Goal: Book appointment/travel/reservation

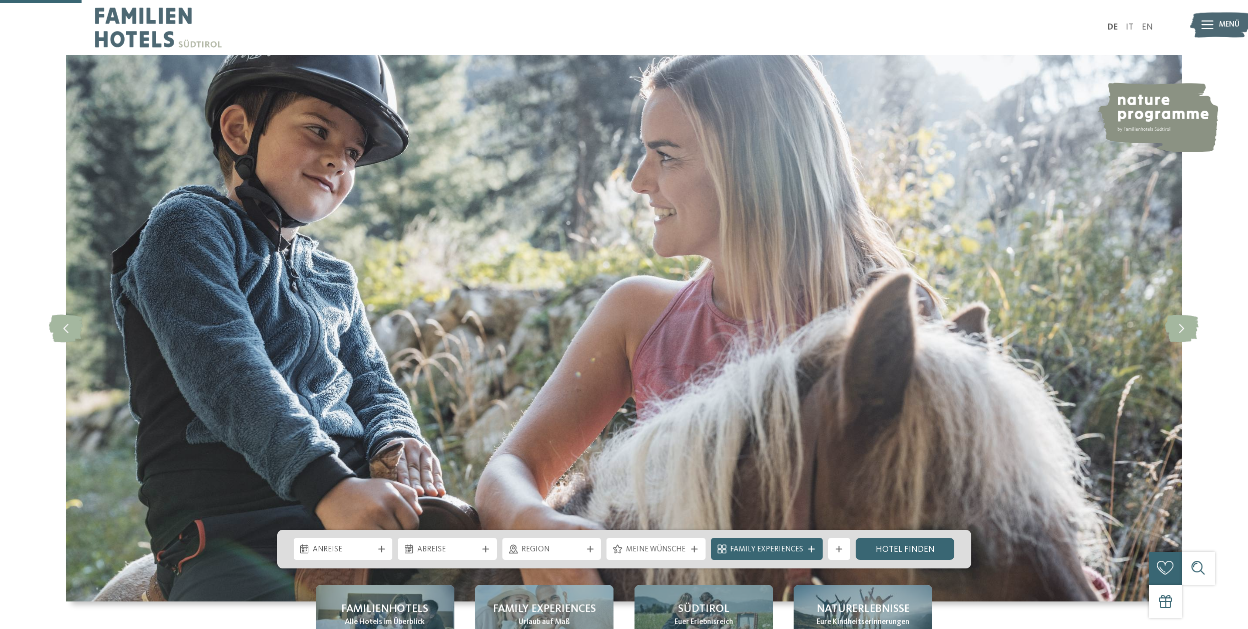
scroll to position [311, 0]
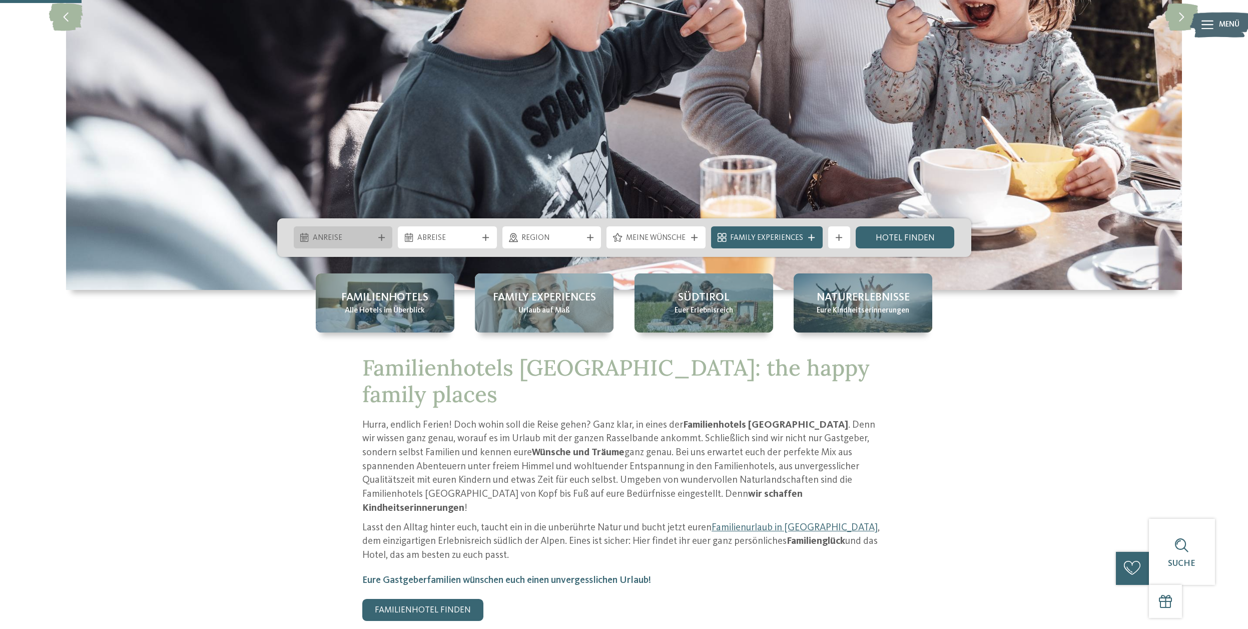
click at [331, 239] on span "Anreise" at bounding box center [343, 238] width 61 height 11
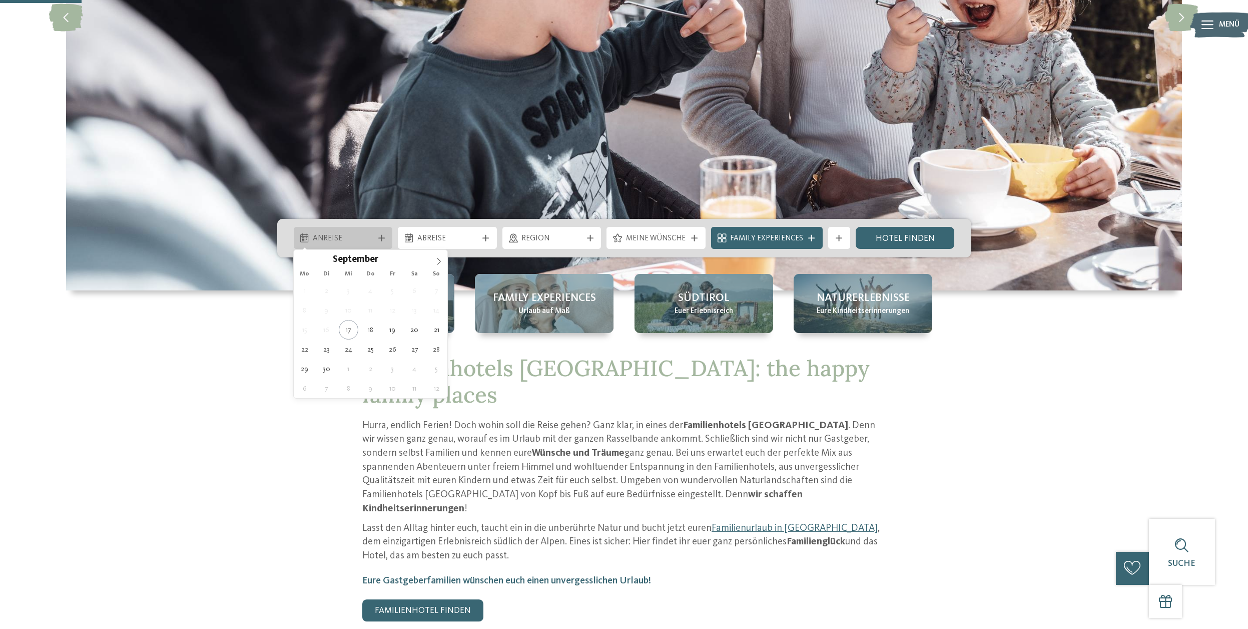
scroll to position [310, 0]
click at [436, 260] on icon at bounding box center [438, 261] width 7 height 7
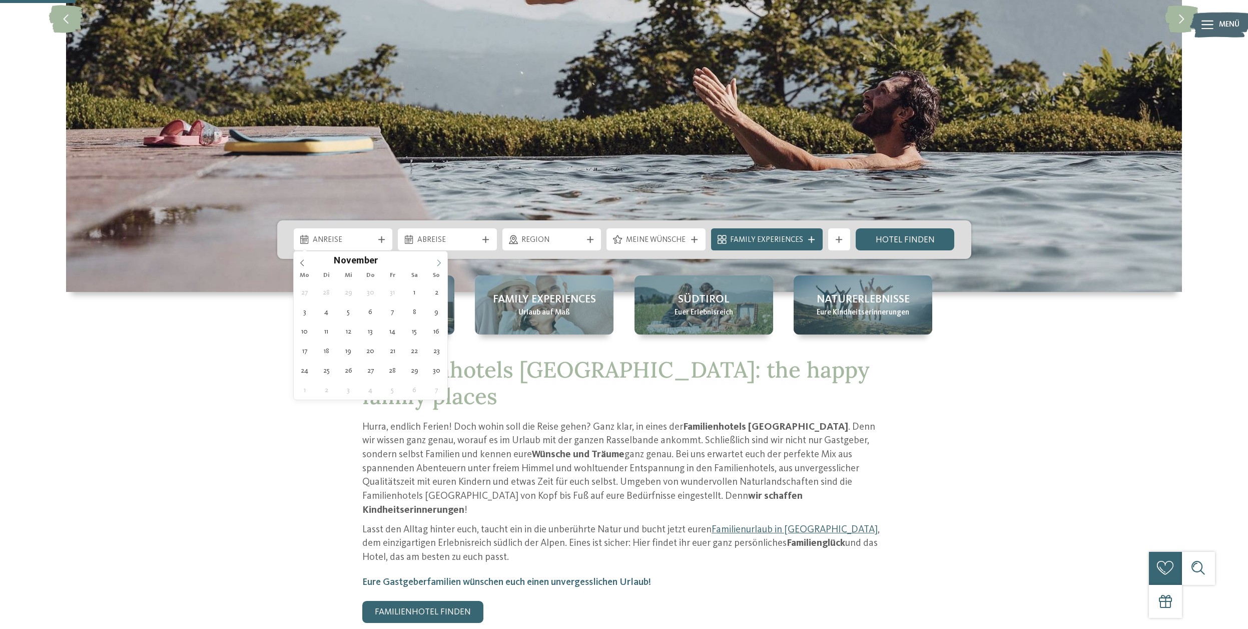
click at [436, 260] on icon at bounding box center [438, 262] width 7 height 7
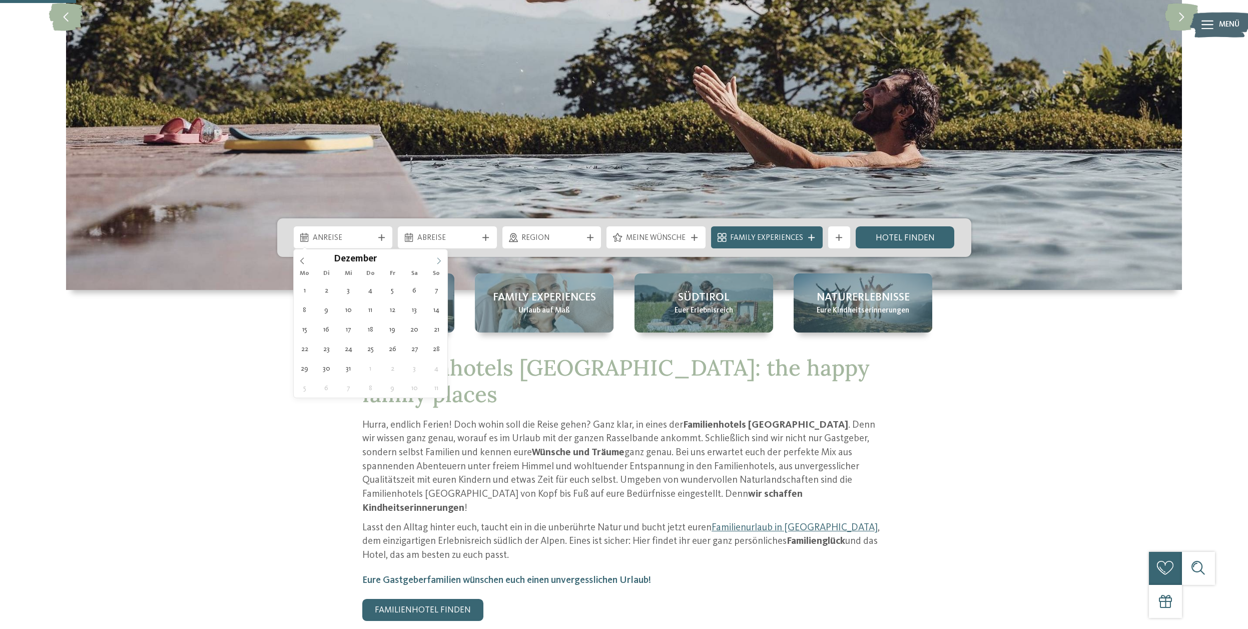
click at [436, 260] on icon at bounding box center [438, 260] width 7 height 7
type input "****"
click at [436, 260] on icon at bounding box center [438, 259] width 7 height 7
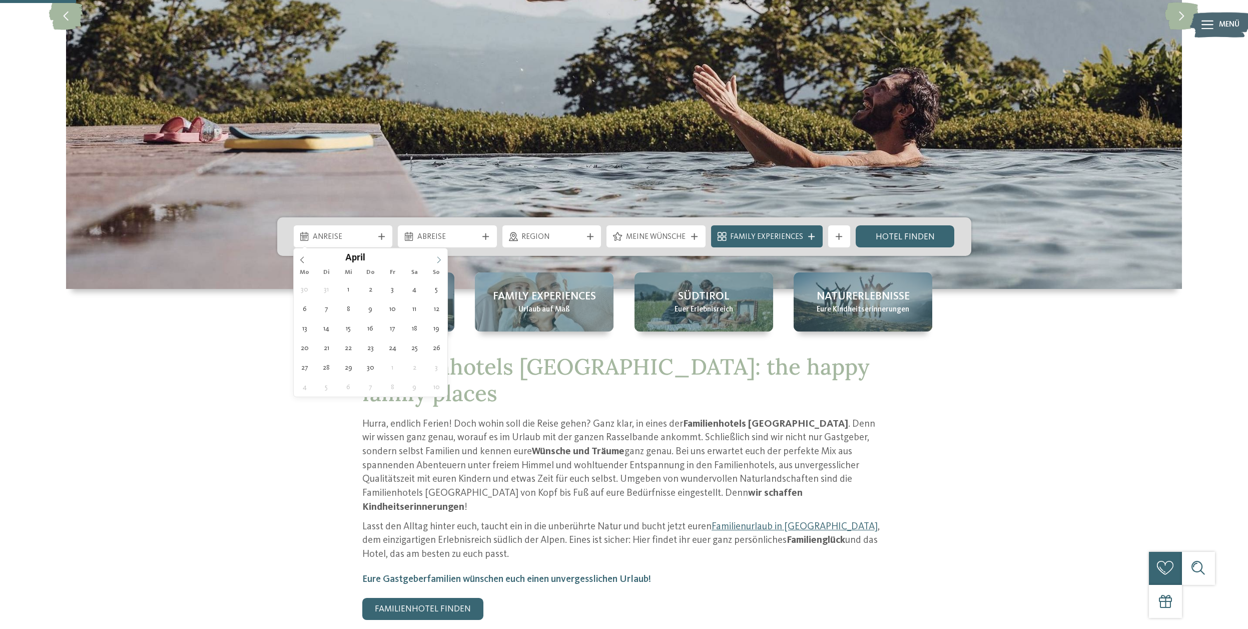
click at [436, 260] on icon at bounding box center [438, 259] width 7 height 7
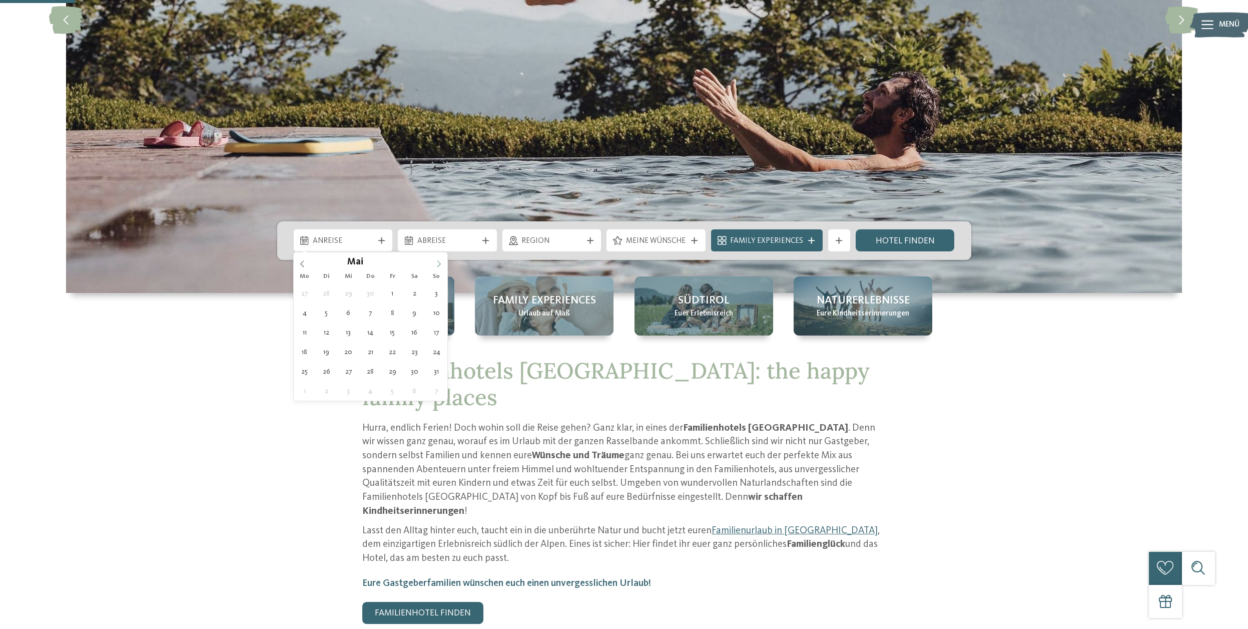
click at [436, 260] on span at bounding box center [438, 260] width 17 height 17
click at [436, 260] on span at bounding box center [438, 261] width 17 height 17
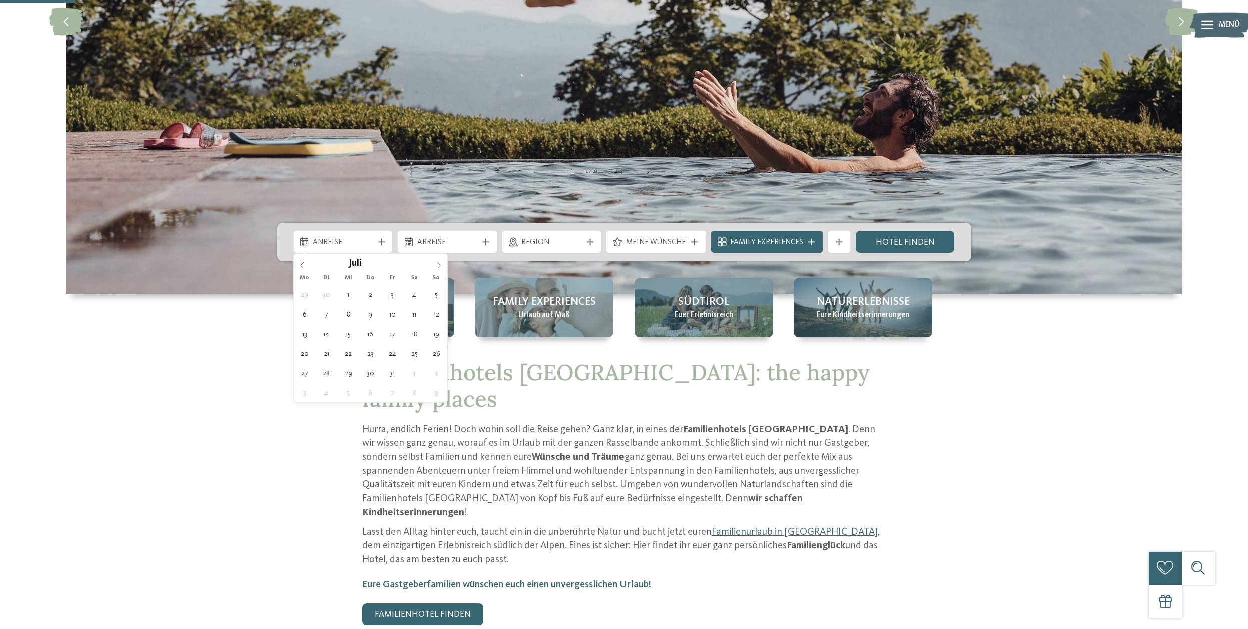
click at [436, 260] on span at bounding box center [438, 262] width 17 height 17
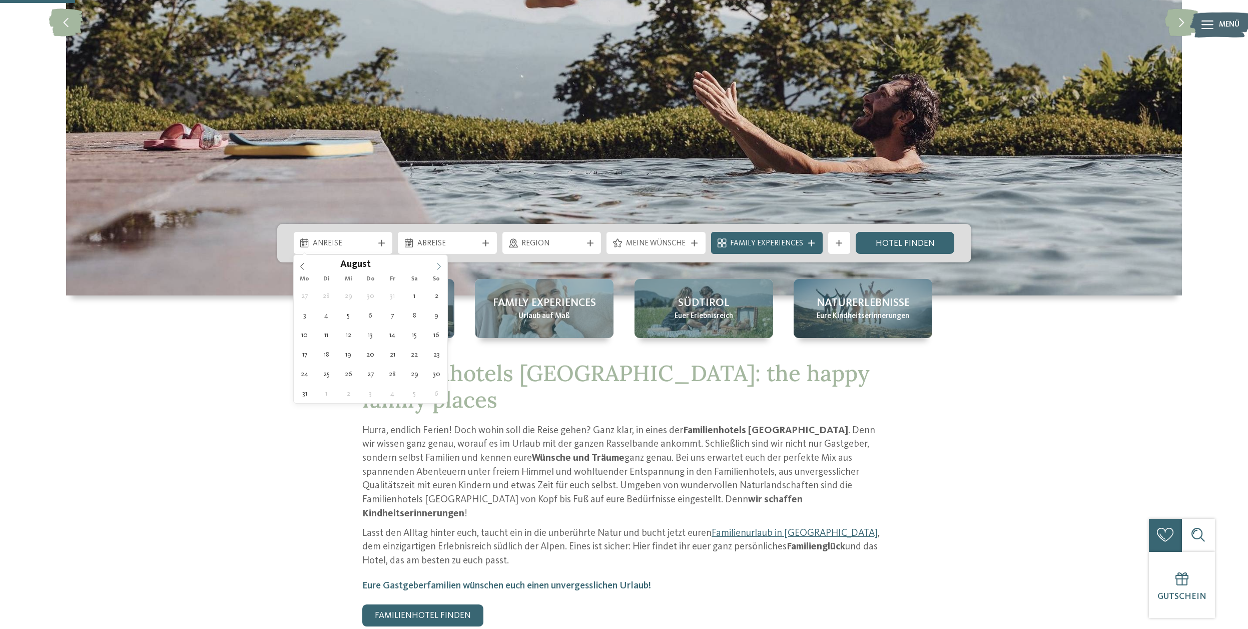
scroll to position [305, 0]
type div "[DATE]"
type input "****"
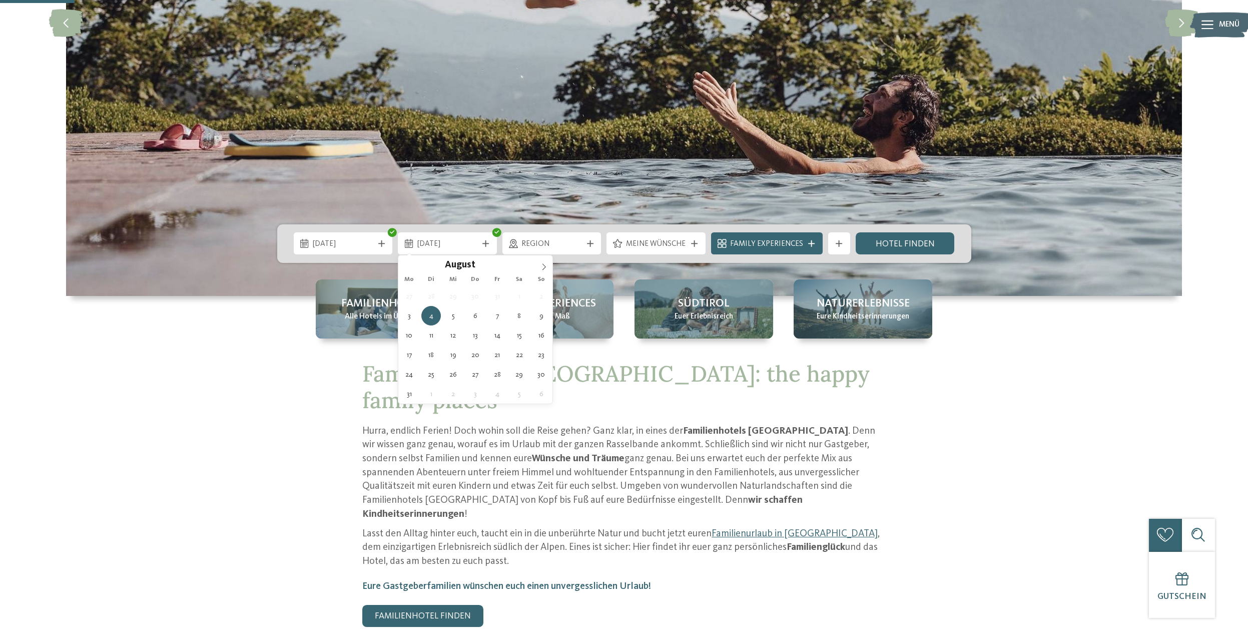
drag, startPoint x: 298, startPoint y: 313, endPoint x: 360, endPoint y: 342, distance: 68.5
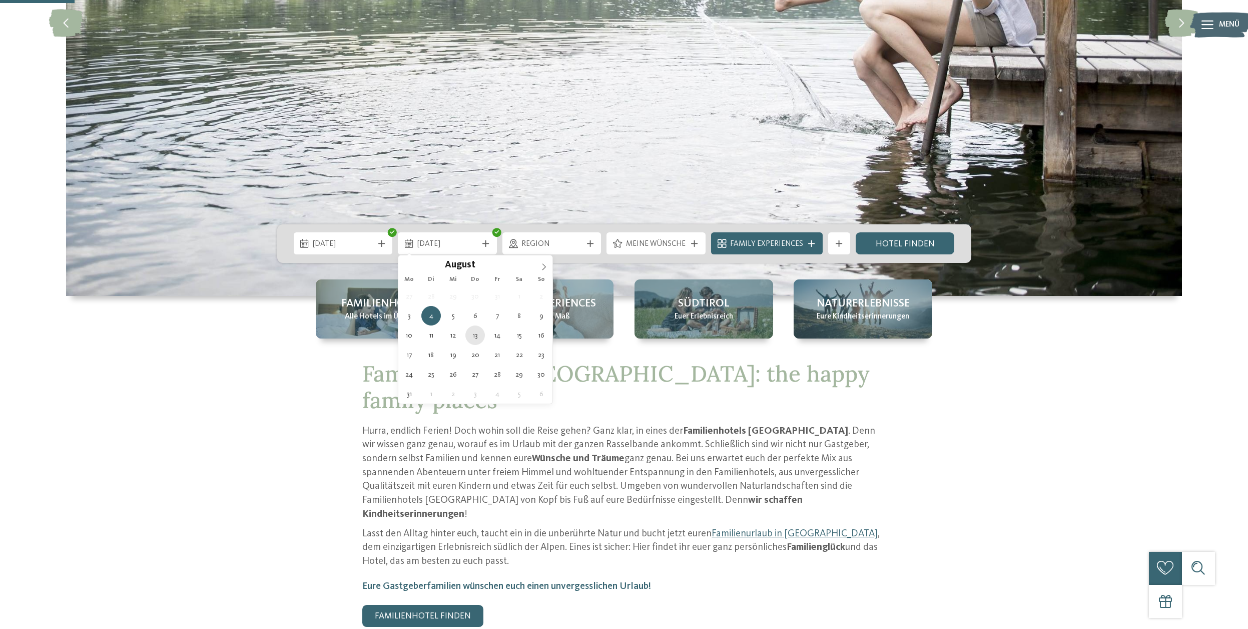
type div "[DATE]"
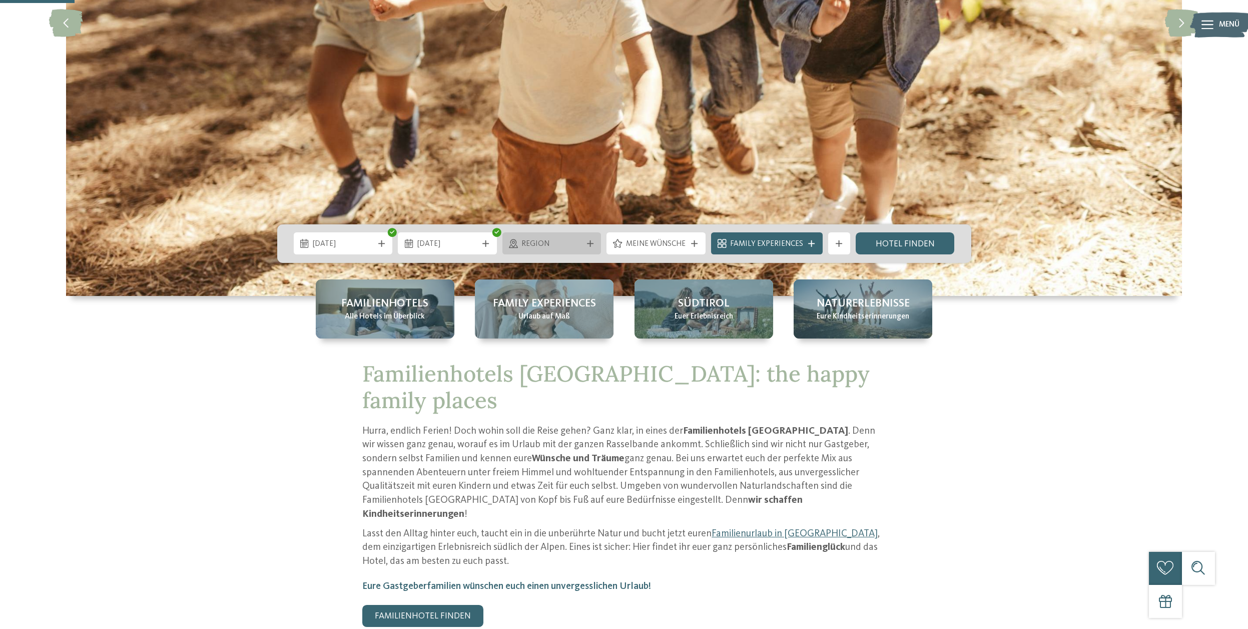
click at [559, 247] on span "Region" at bounding box center [551, 244] width 61 height 11
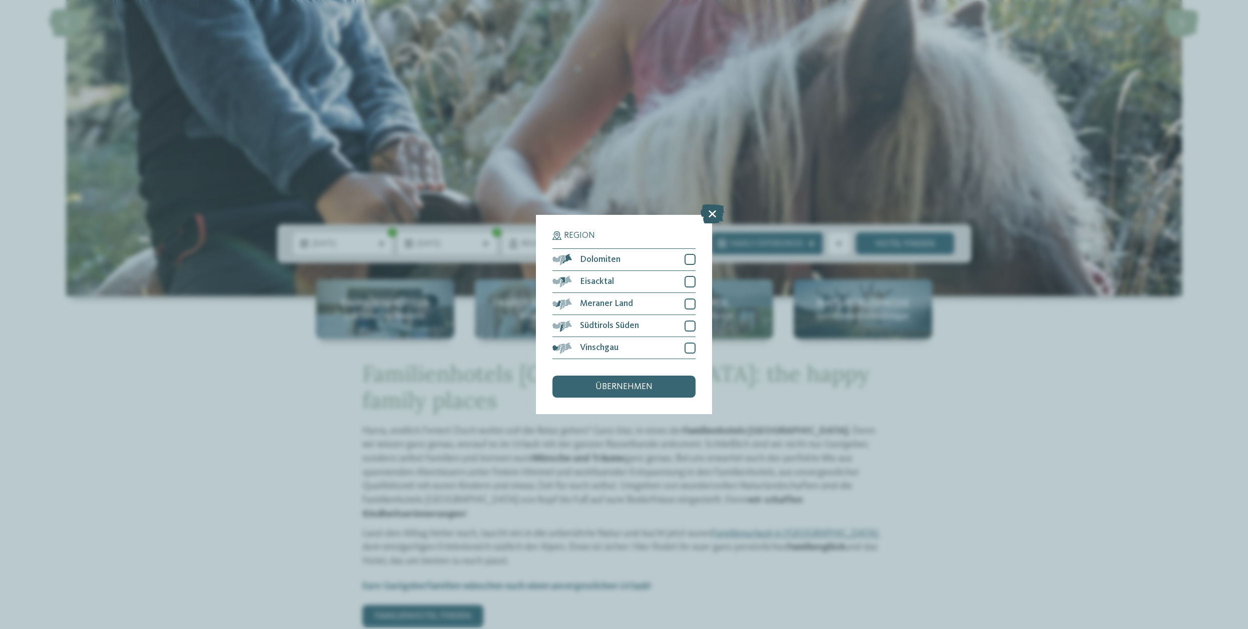
click at [715, 206] on icon at bounding box center [713, 213] width 24 height 19
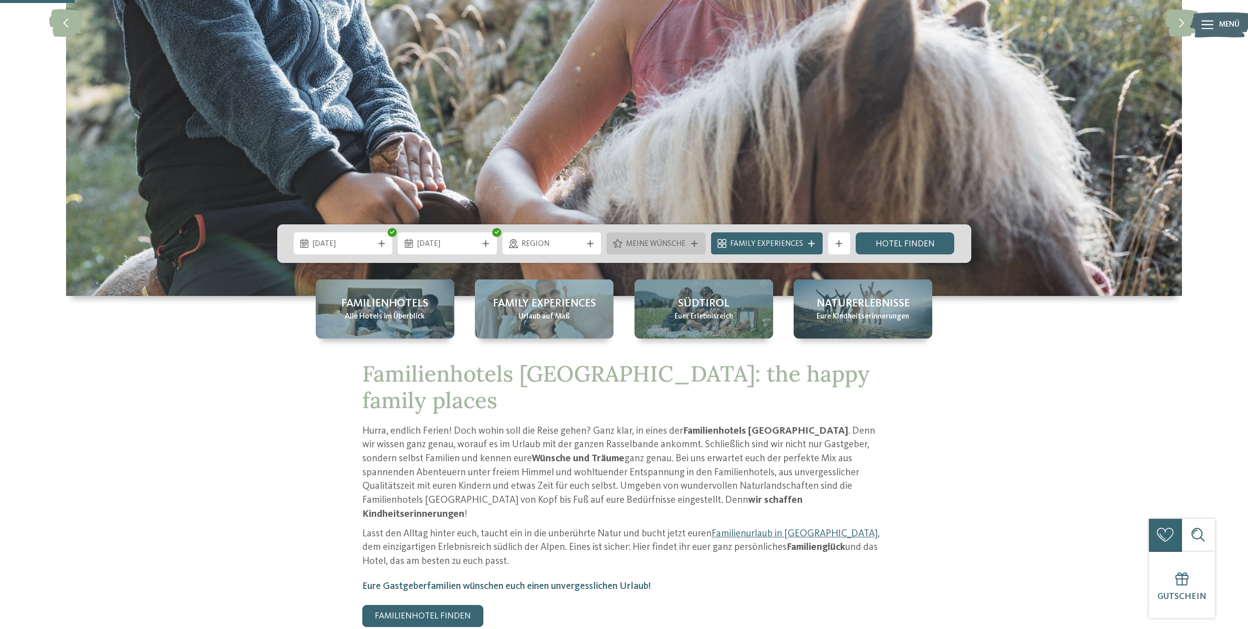
click at [681, 236] on div "Meine Wünsche" at bounding box center [656, 243] width 99 height 22
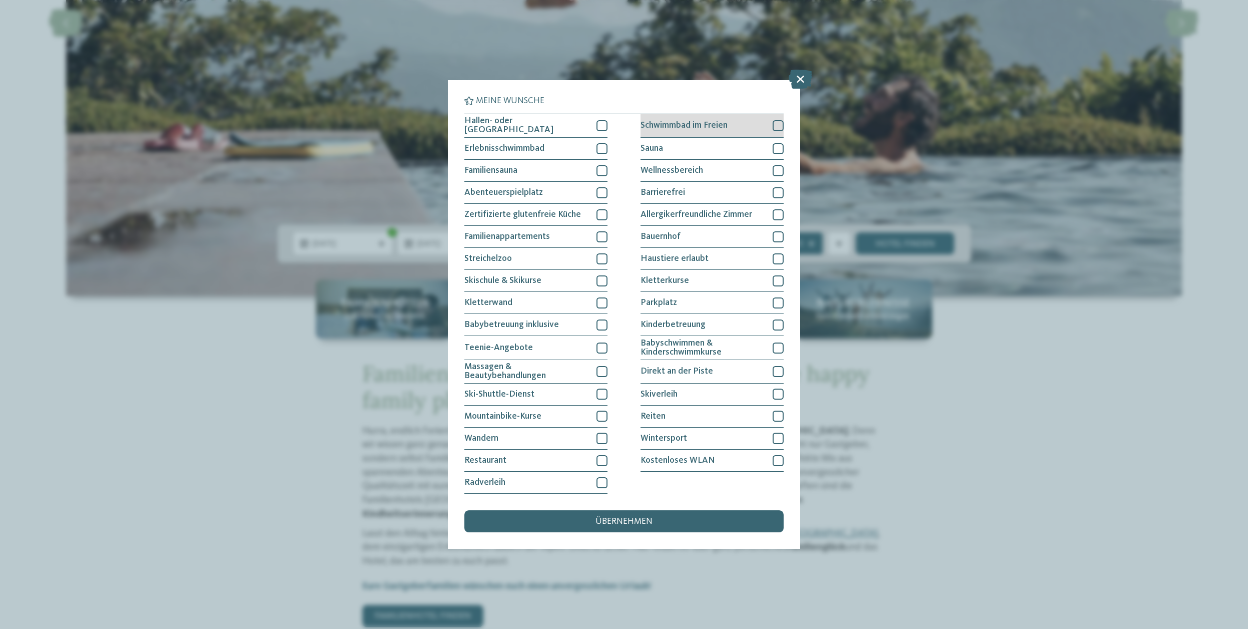
click at [782, 126] on div at bounding box center [778, 125] width 11 height 11
click at [649, 518] on span "übernehmen" at bounding box center [624, 521] width 57 height 9
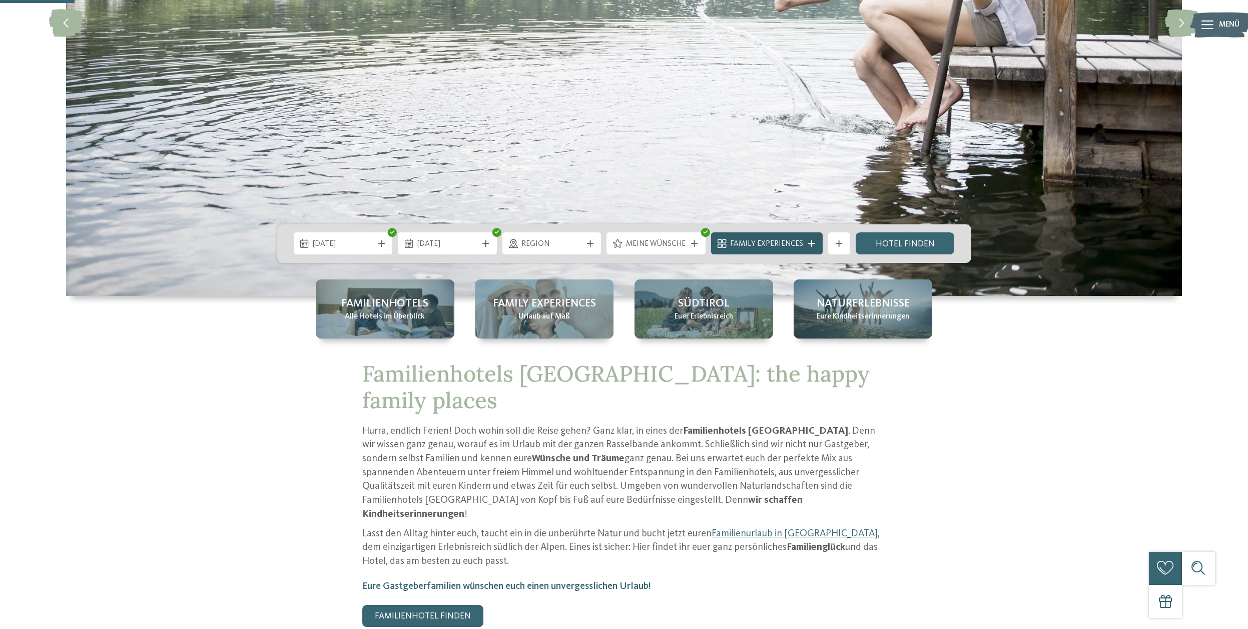
click at [787, 245] on span "Family Experiences" at bounding box center [766, 244] width 73 height 11
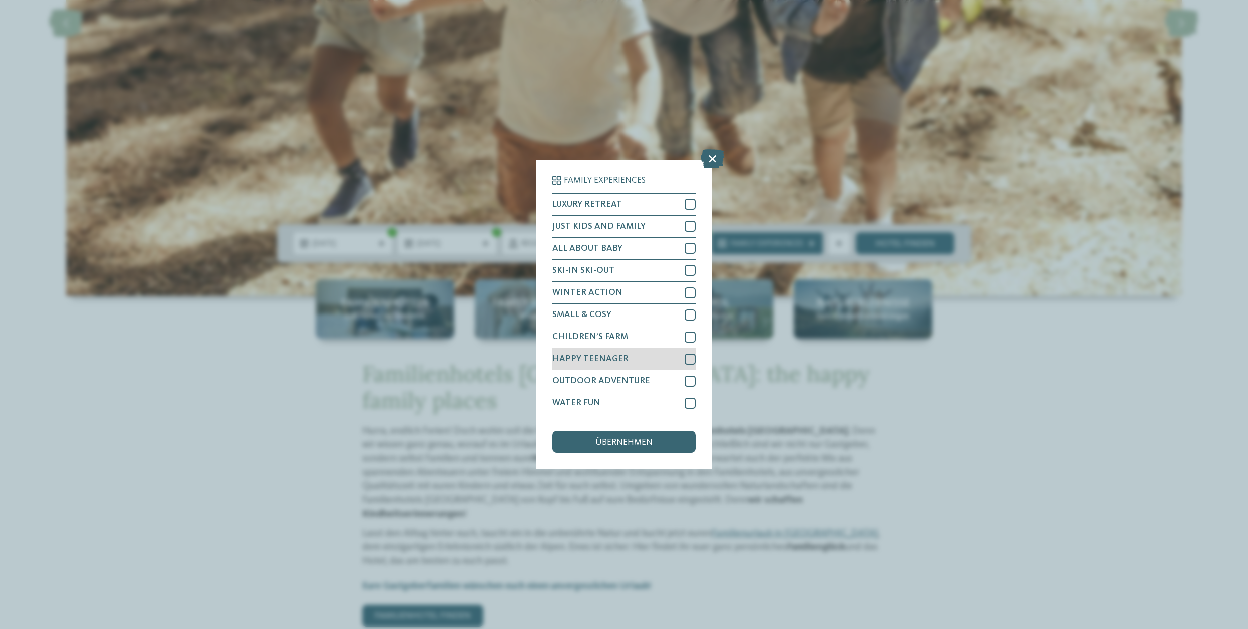
click at [688, 358] on div at bounding box center [690, 358] width 11 height 11
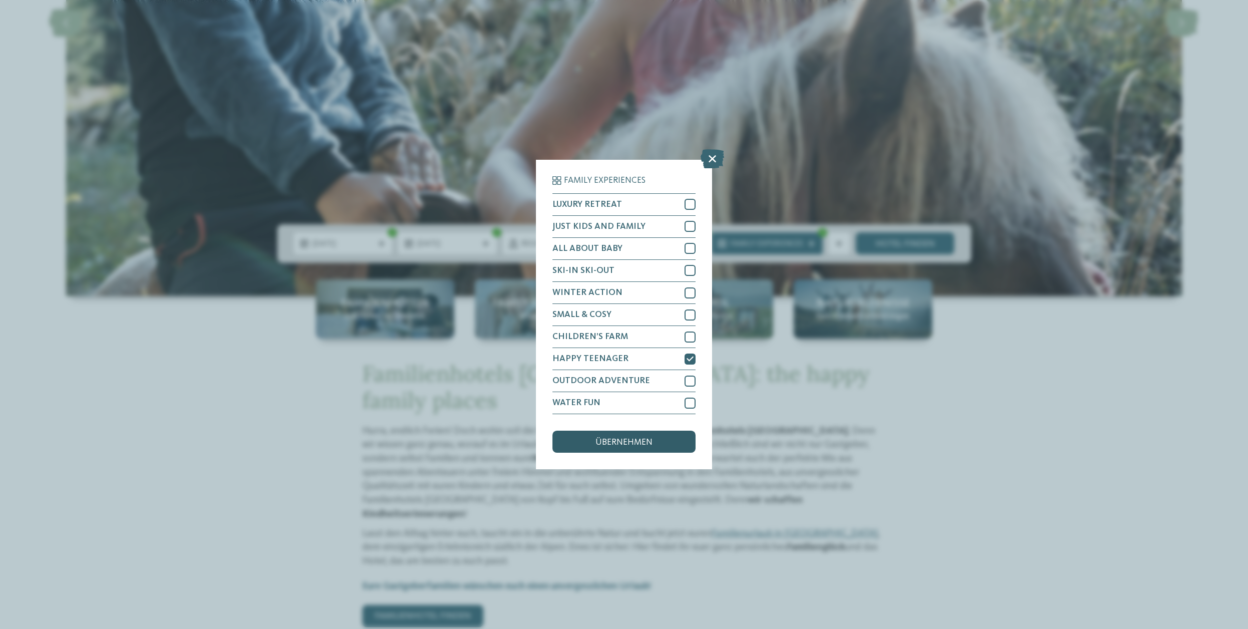
click at [657, 437] on div "übernehmen" at bounding box center [624, 441] width 143 height 22
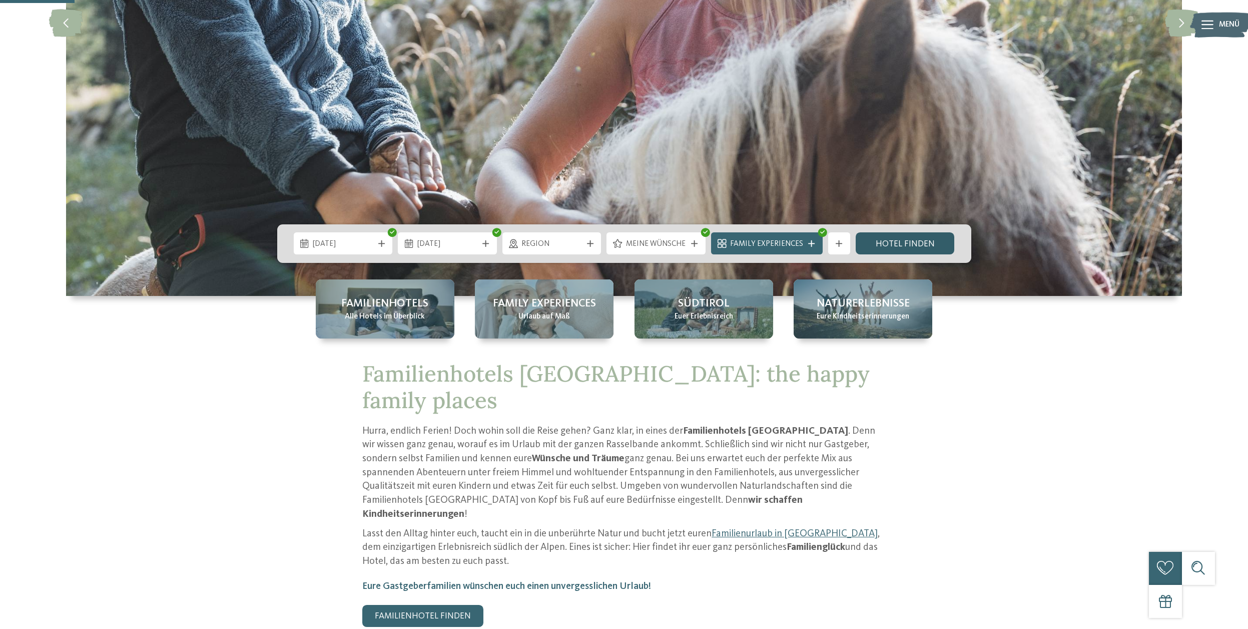
click at [892, 249] on link "Hotel finden" at bounding box center [905, 243] width 99 height 22
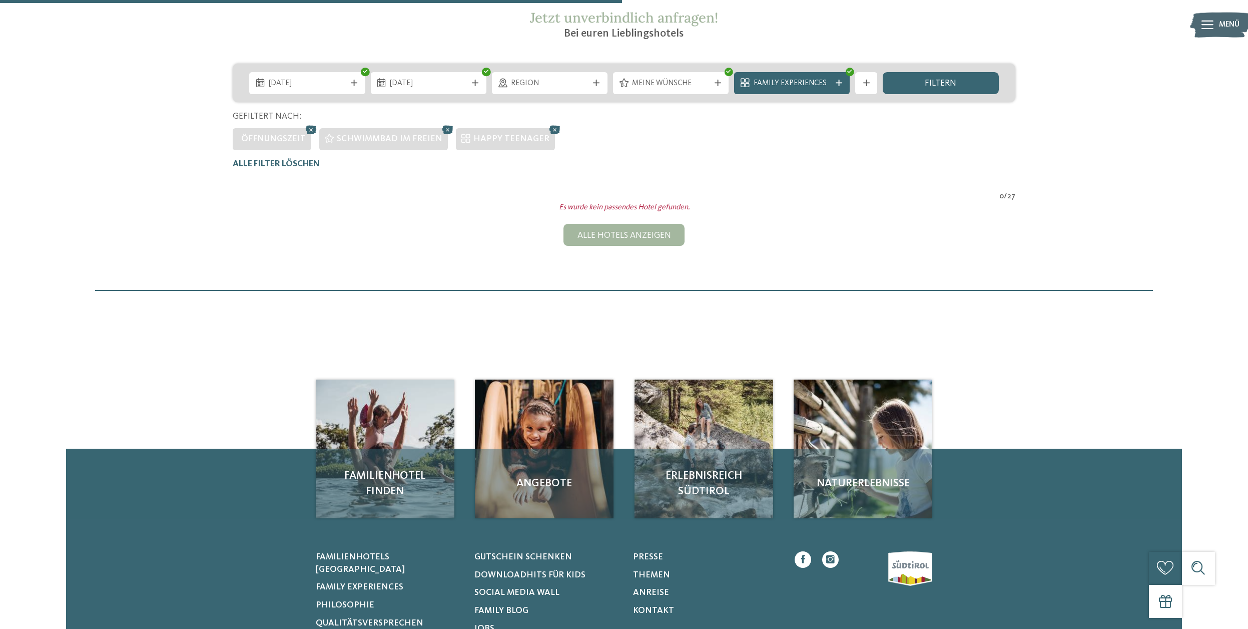
scroll to position [210, 0]
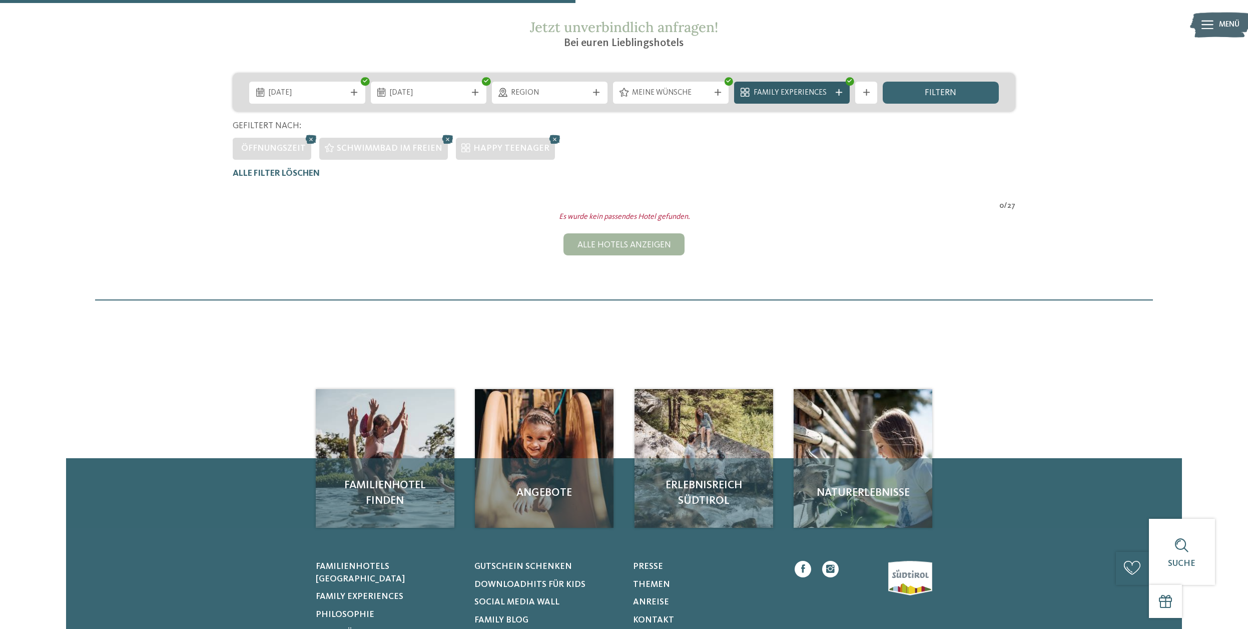
click at [800, 95] on span "Family Experiences" at bounding box center [792, 93] width 77 height 11
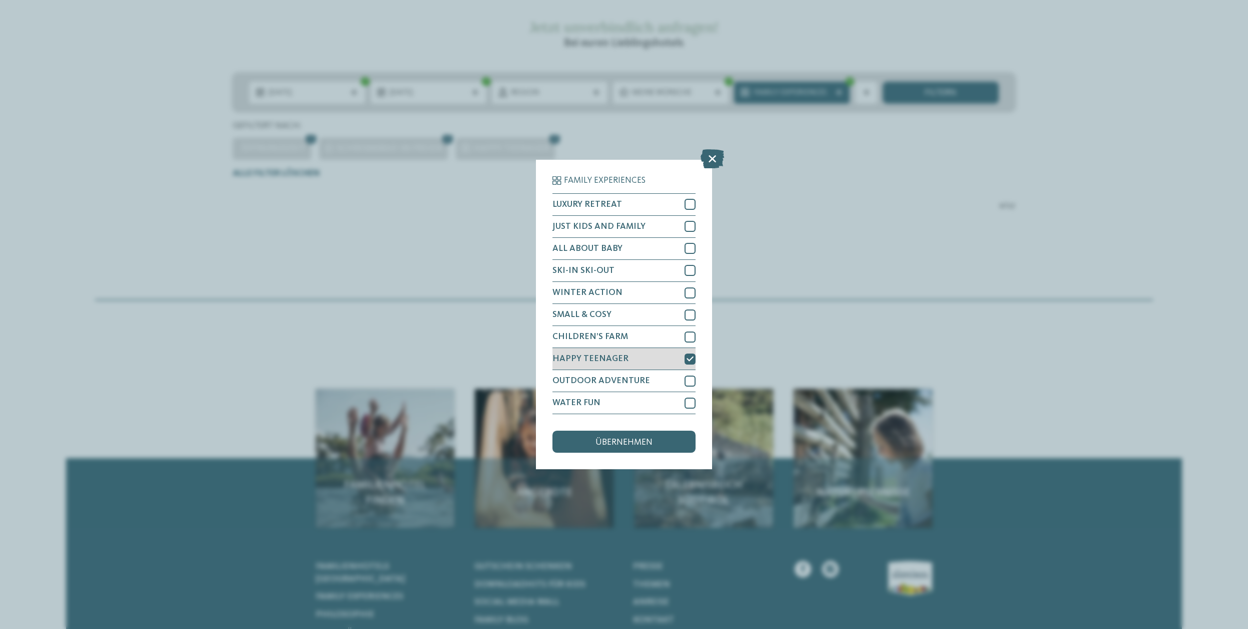
click at [689, 357] on icon at bounding box center [690, 358] width 7 height 7
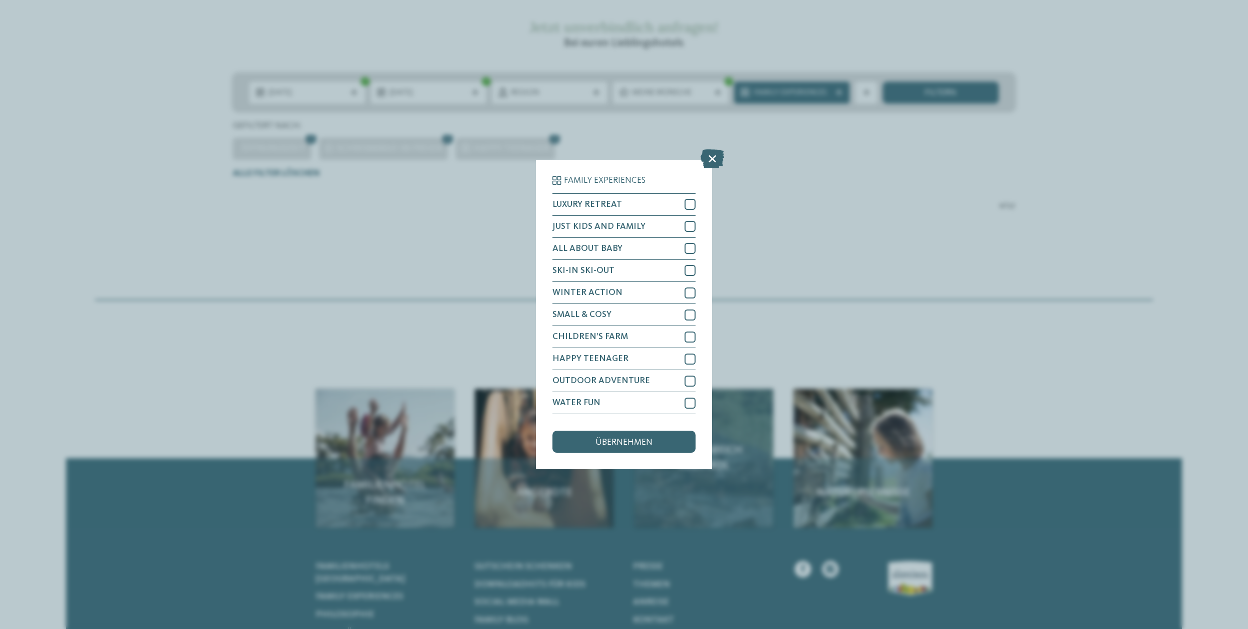
click at [670, 443] on div "übernehmen" at bounding box center [624, 441] width 143 height 22
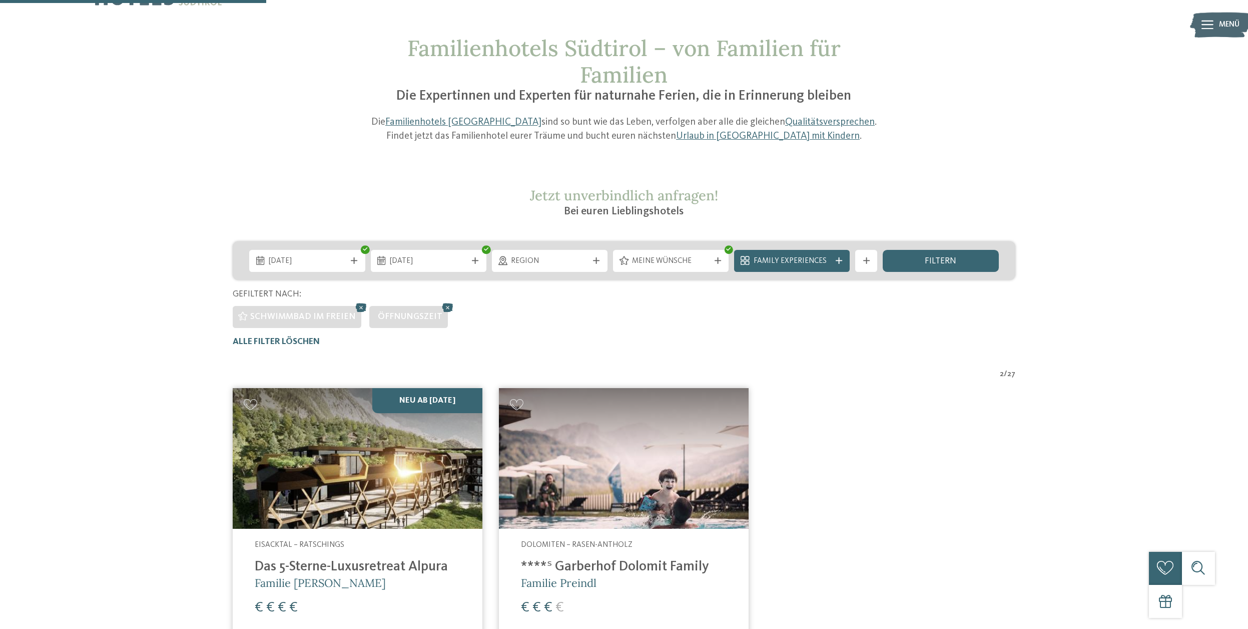
scroll to position [0, 0]
